Goal: Task Accomplishment & Management: Use online tool/utility

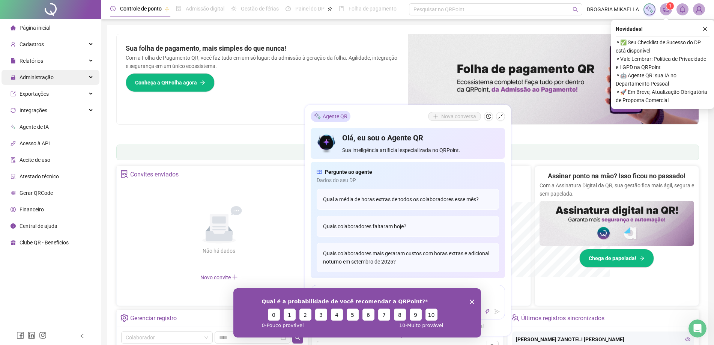
click at [48, 75] on span "Administração" at bounding box center [37, 77] width 34 height 6
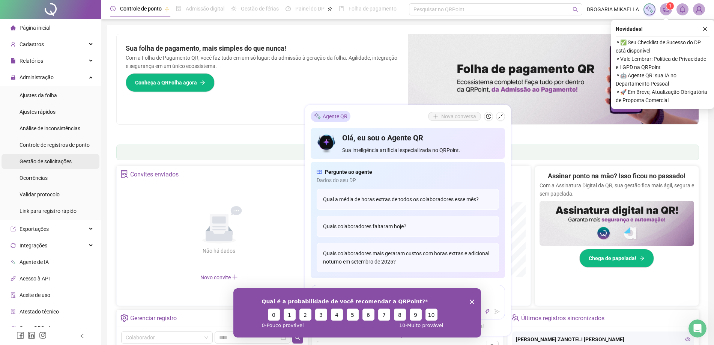
click at [59, 161] on span "Gestão de solicitações" at bounding box center [46, 161] width 52 height 6
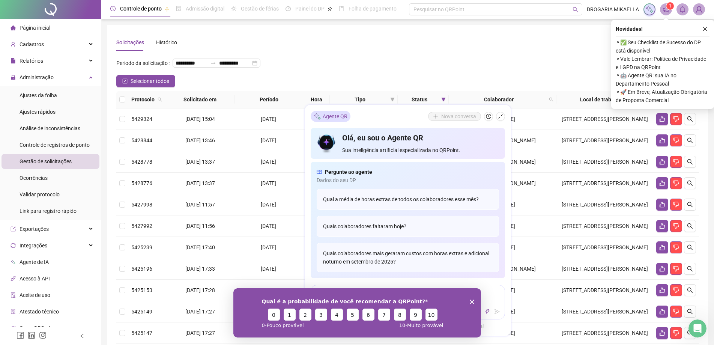
click at [471, 301] on polygon "Encerrar pesquisa" at bounding box center [472, 301] width 5 height 5
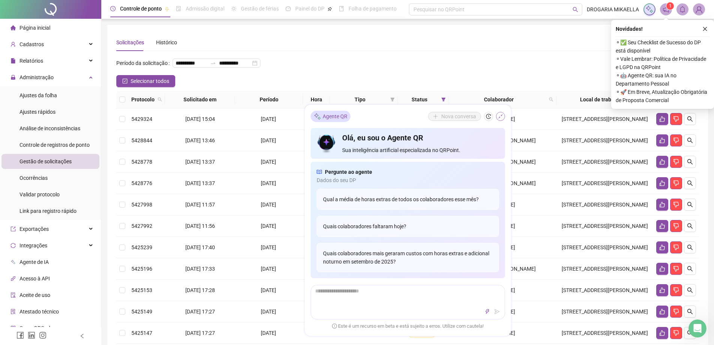
click at [500, 116] on icon "shrink" at bounding box center [500, 116] width 5 height 5
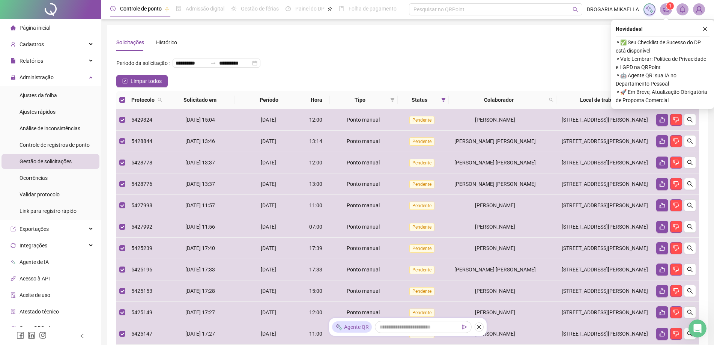
click at [705, 27] on icon "close" at bounding box center [705, 28] width 5 height 5
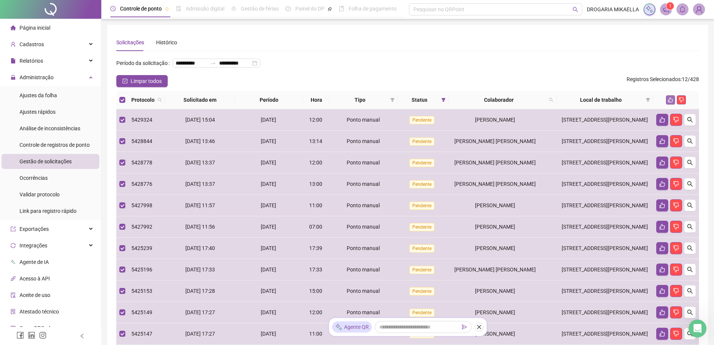
click at [671, 102] on icon "like" at bounding box center [670, 100] width 5 height 5
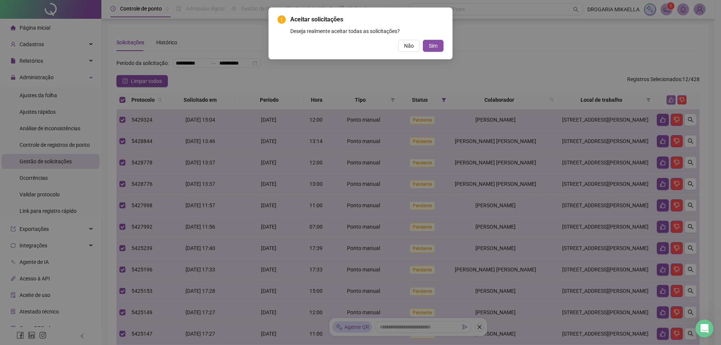
click at [423, 40] on button "Sim" at bounding box center [433, 46] width 21 height 12
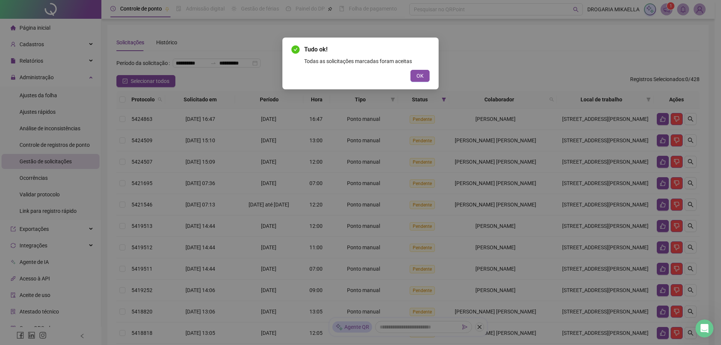
click at [410, 70] on button "OK" at bounding box center [419, 76] width 19 height 12
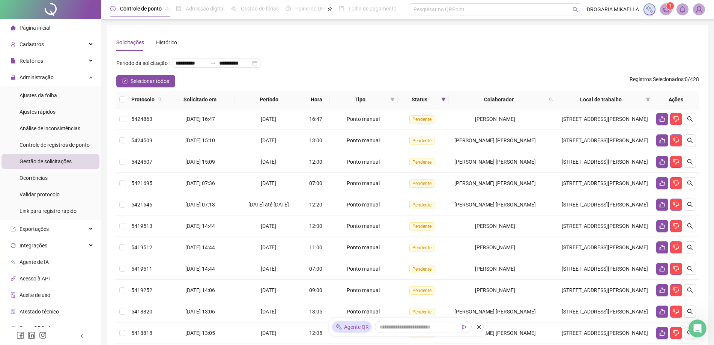
click at [125, 108] on th at bounding box center [122, 100] width 12 height 18
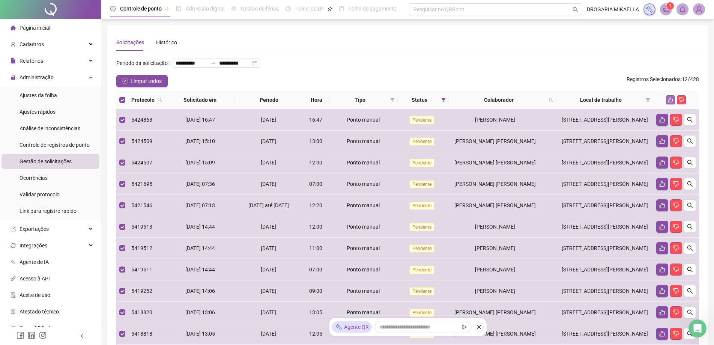
click at [670, 102] on icon "like" at bounding box center [670, 99] width 5 height 5
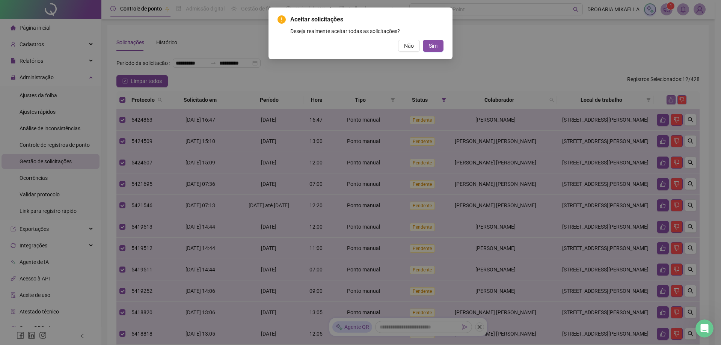
click at [423, 40] on button "Sim" at bounding box center [433, 46] width 21 height 12
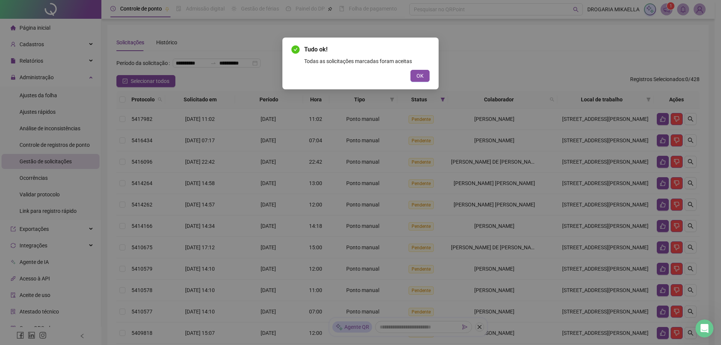
click at [410, 70] on button "OK" at bounding box center [419, 76] width 19 height 12
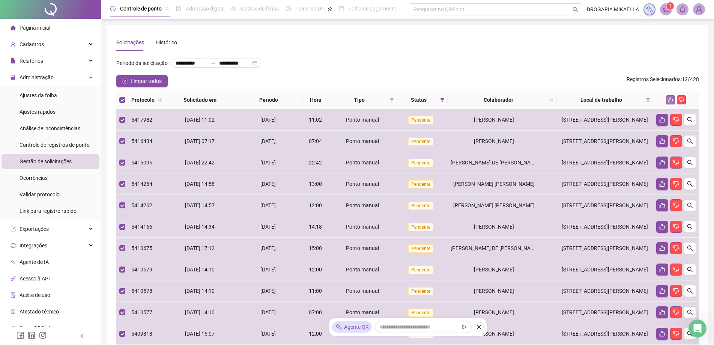
click at [670, 102] on icon "like" at bounding box center [670, 99] width 5 height 5
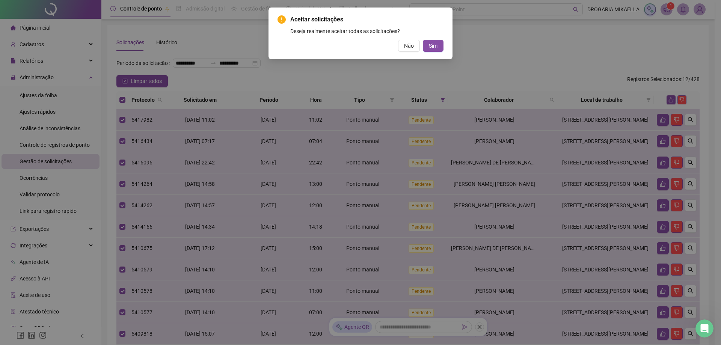
click at [423, 40] on button "Sim" at bounding box center [433, 46] width 21 height 12
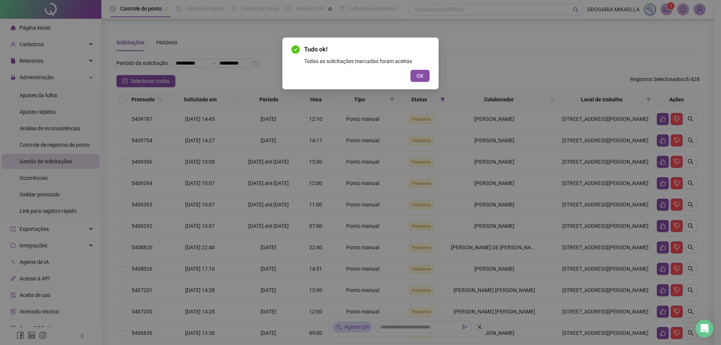
click at [410, 70] on button "OK" at bounding box center [419, 76] width 19 height 12
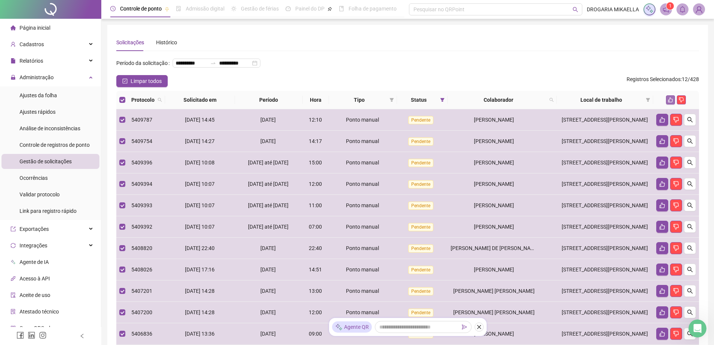
click at [672, 102] on icon "like" at bounding box center [670, 99] width 5 height 5
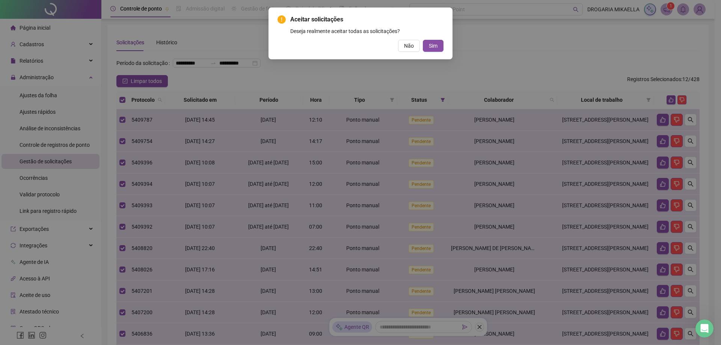
click at [423, 40] on button "Sim" at bounding box center [433, 46] width 21 height 12
click button "Sim" at bounding box center [433, 46] width 21 height 12
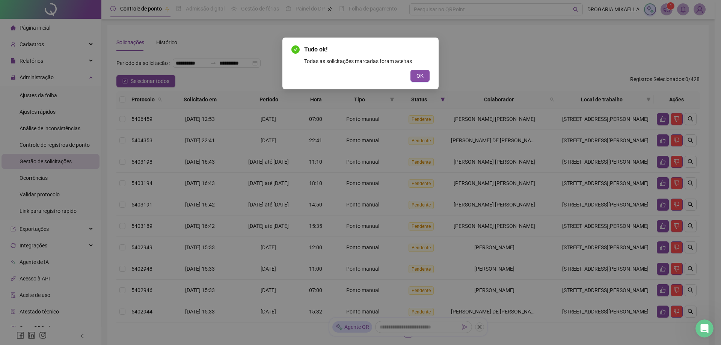
click at [410, 70] on button "OK" at bounding box center [419, 76] width 19 height 12
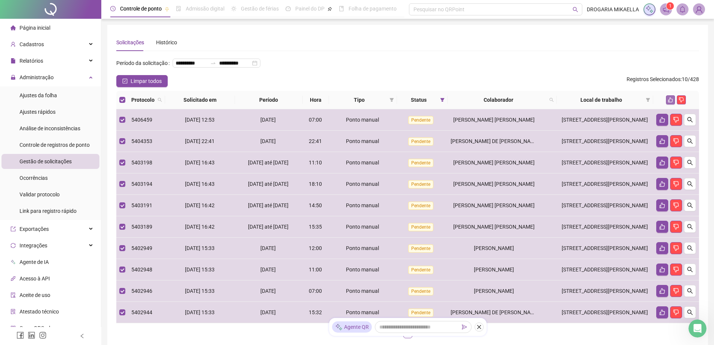
click at [671, 102] on icon "like" at bounding box center [670, 99] width 5 height 5
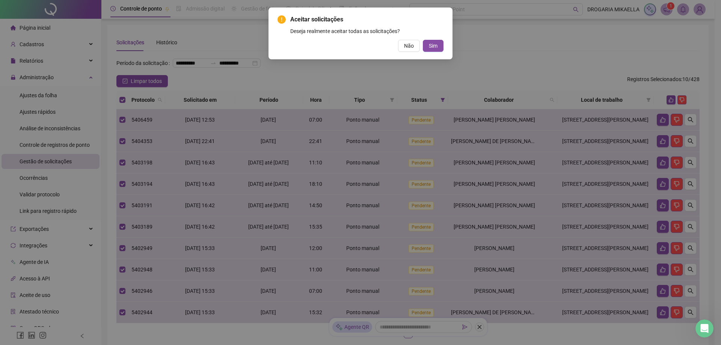
click at [423, 40] on button "Sim" at bounding box center [433, 46] width 21 height 12
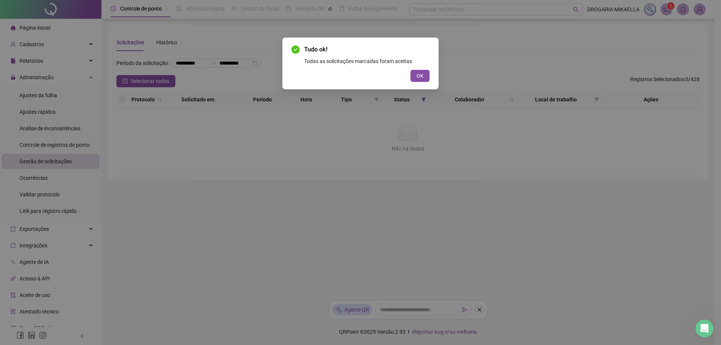
click at [410, 70] on button "OK" at bounding box center [419, 76] width 19 height 12
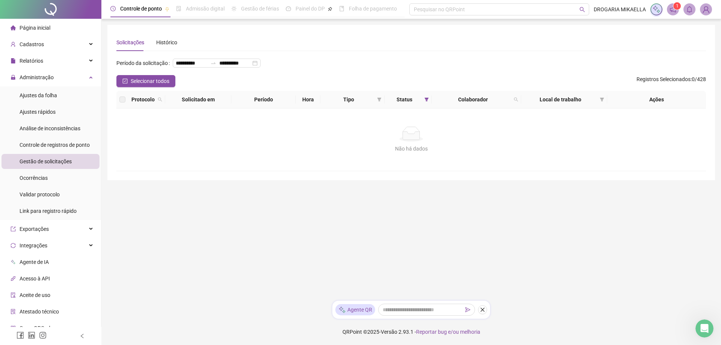
click at [121, 104] on label at bounding box center [122, 99] width 6 height 8
click at [41, 81] on span "Administração" at bounding box center [32, 77] width 43 height 15
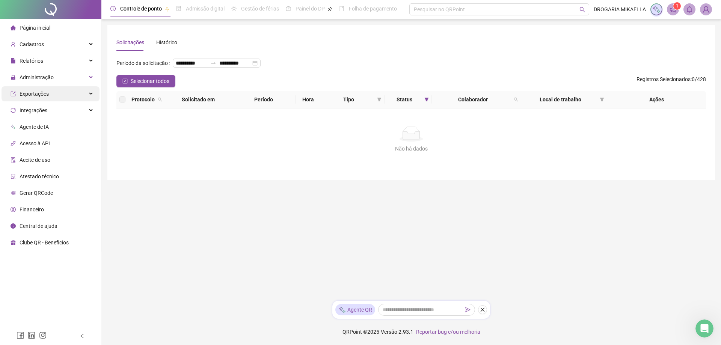
click at [39, 92] on span "Exportações" at bounding box center [34, 94] width 29 height 6
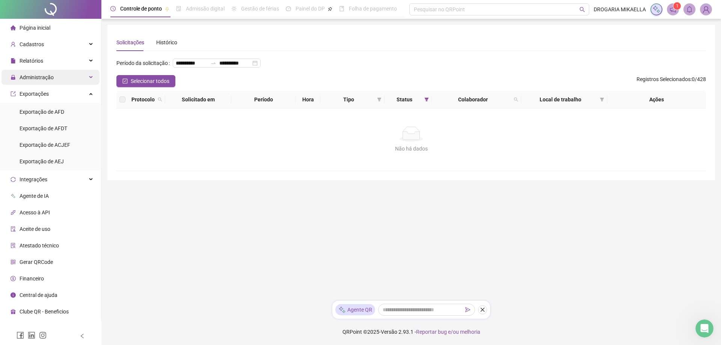
click at [39, 77] on span "Administração" at bounding box center [37, 77] width 34 height 6
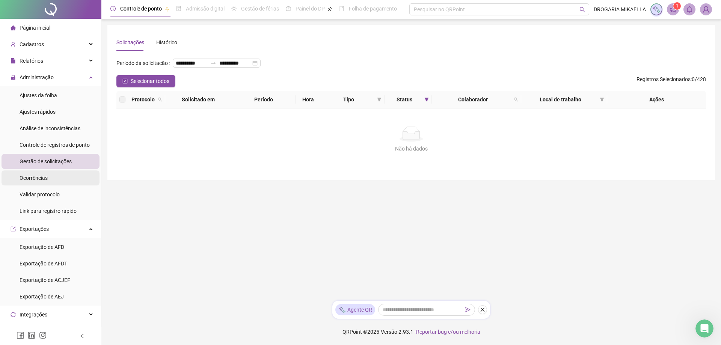
click at [35, 178] on span "Ocorrências" at bounding box center [34, 178] width 28 height 6
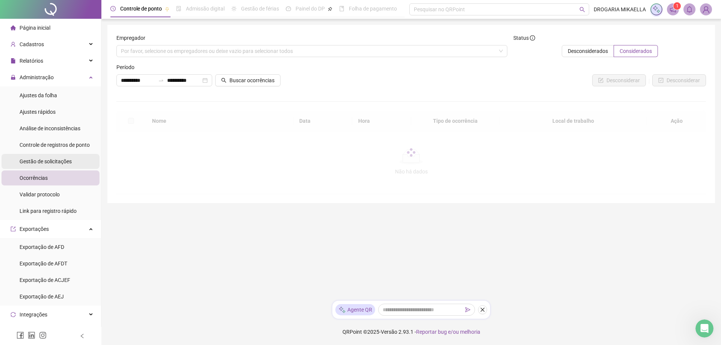
click at [47, 162] on span "Gestão de solicitações" at bounding box center [46, 161] width 52 height 6
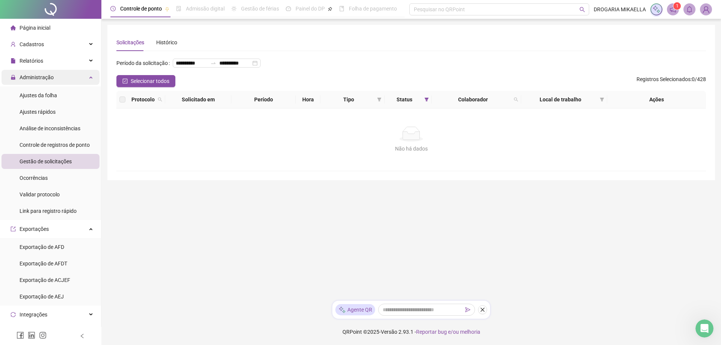
click at [56, 80] on div "Administração" at bounding box center [51, 77] width 98 height 15
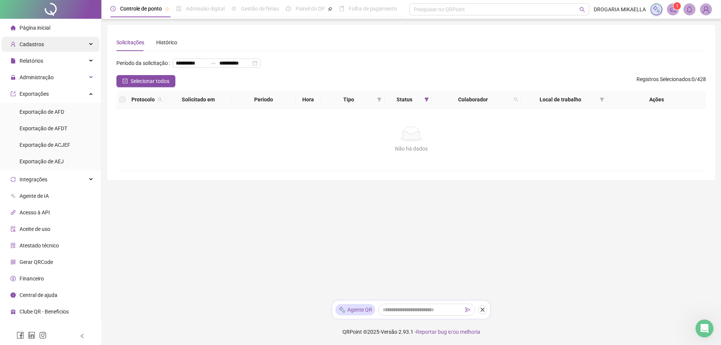
click at [36, 42] on span "Cadastros" at bounding box center [32, 44] width 24 height 6
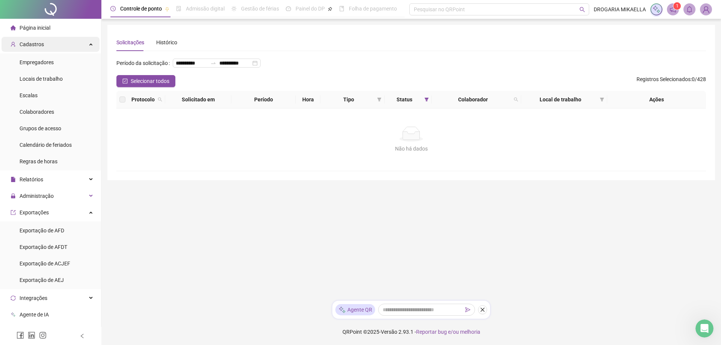
click at [47, 44] on div "Cadastros" at bounding box center [51, 44] width 98 height 15
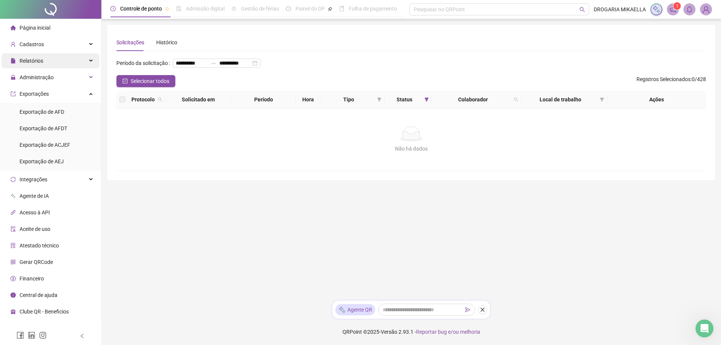
click at [43, 61] on div "Relatórios" at bounding box center [51, 60] width 98 height 15
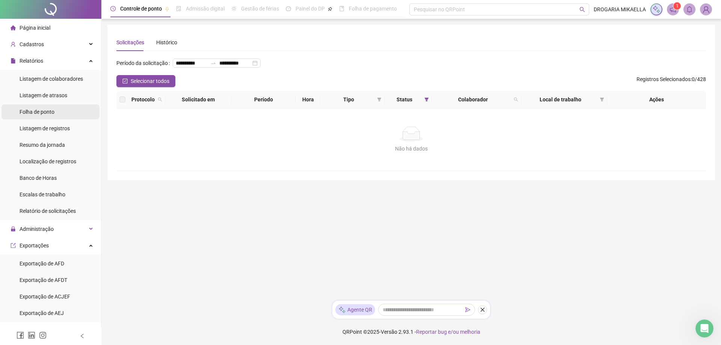
click at [40, 110] on span "Folha de ponto" at bounding box center [37, 112] width 35 height 6
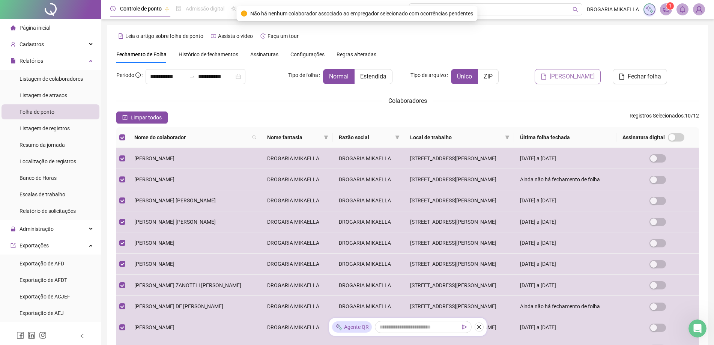
click at [582, 77] on span "[PERSON_NAME]" at bounding box center [572, 76] width 45 height 9
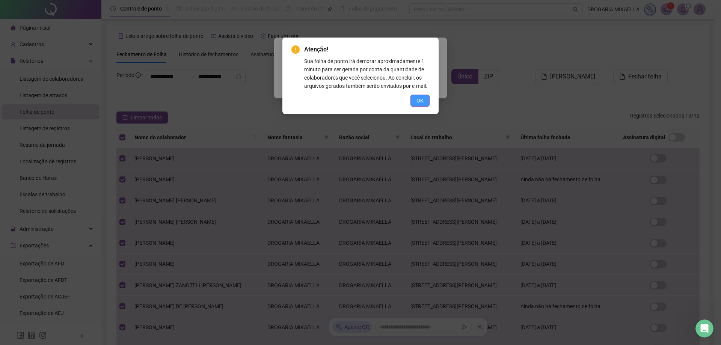
click at [422, 102] on span "OK" at bounding box center [419, 100] width 7 height 8
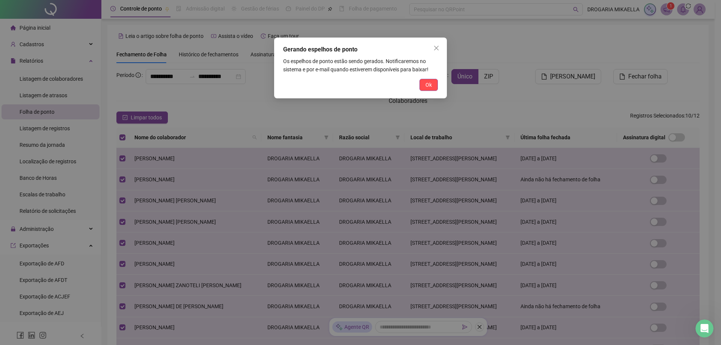
click at [425, 83] on button "Ok" at bounding box center [428, 85] width 18 height 12
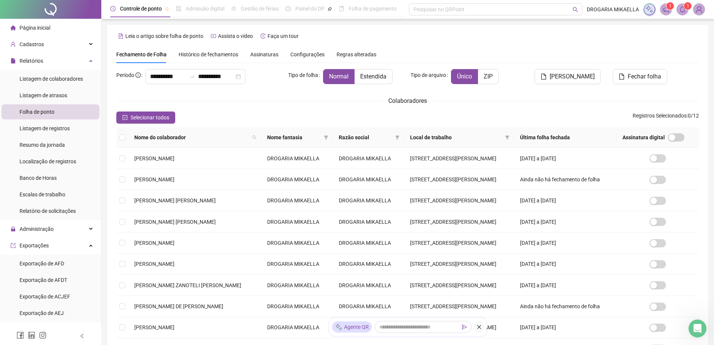
click at [684, 12] on icon "bell" at bounding box center [682, 9] width 7 height 7
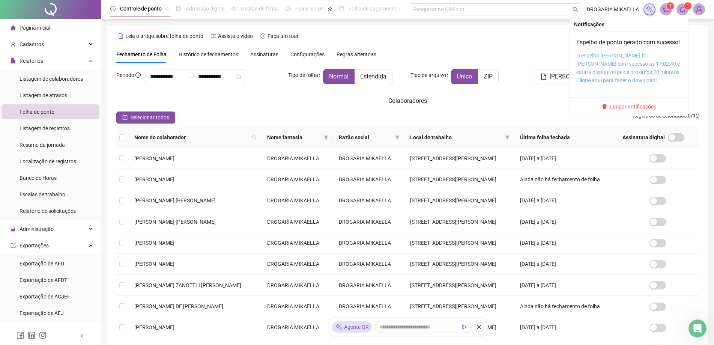
click at [644, 64] on link "O espelho [PERSON_NAME] foi [PERSON_NAME] com sucesso às 17:02:40 e estará disp…" at bounding box center [629, 68] width 105 height 31
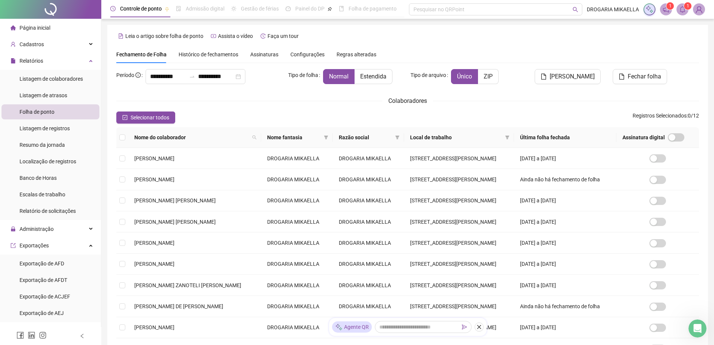
click at [490, 113] on div "Selecionar todos Registros Selecionados : 0 / 12" at bounding box center [407, 117] width 583 height 12
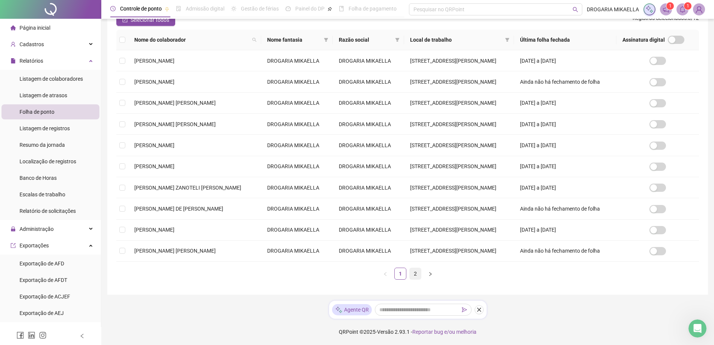
click at [415, 279] on link "2" at bounding box center [415, 273] width 11 height 11
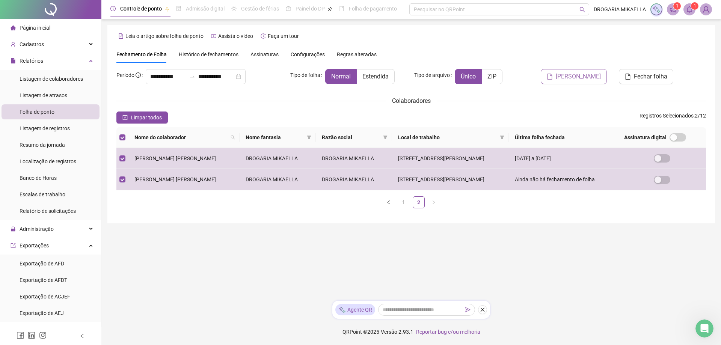
click at [594, 75] on span "[PERSON_NAME]" at bounding box center [578, 76] width 45 height 9
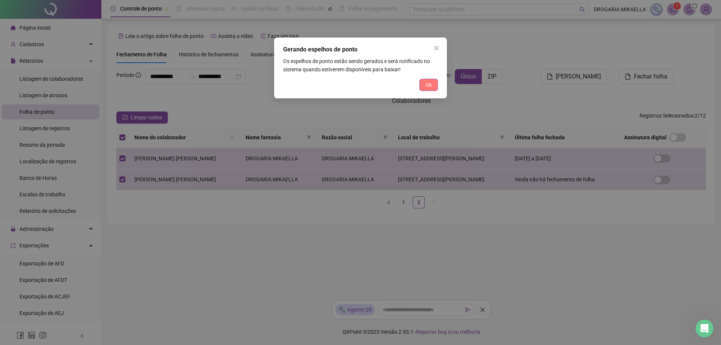
click at [426, 86] on span "Ok" at bounding box center [428, 85] width 6 height 8
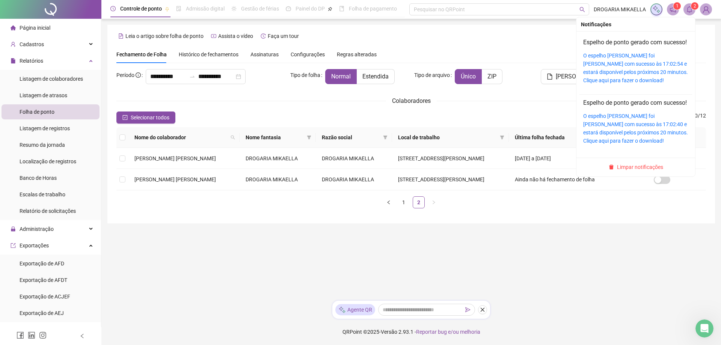
click at [688, 8] on icon "bell" at bounding box center [689, 9] width 7 height 7
click at [642, 64] on link "O espelho [PERSON_NAME] foi [PERSON_NAME] com sucesso às 17:02:54 e estará disp…" at bounding box center [635, 68] width 105 height 31
